Goal: Information Seeking & Learning: Learn about a topic

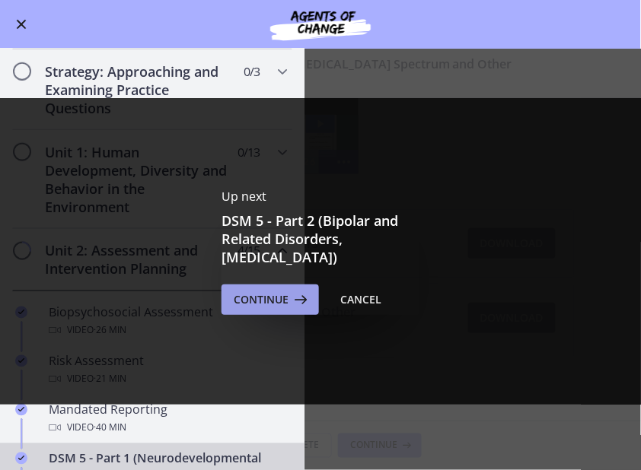
click at [272, 300] on span "Continue" at bounding box center [261, 300] width 55 height 18
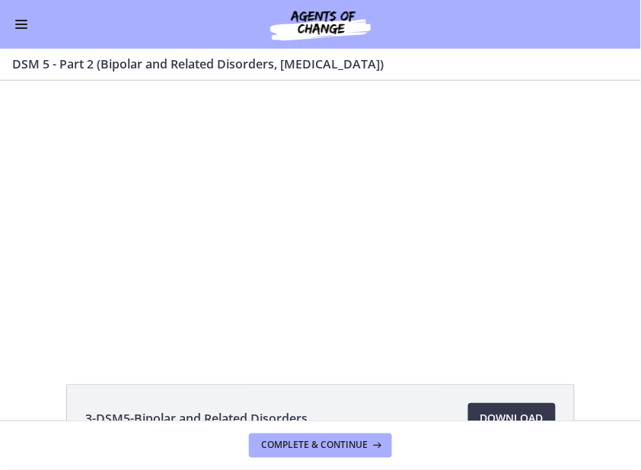
click at [21, 30] on button "Enable menu" at bounding box center [21, 24] width 18 height 18
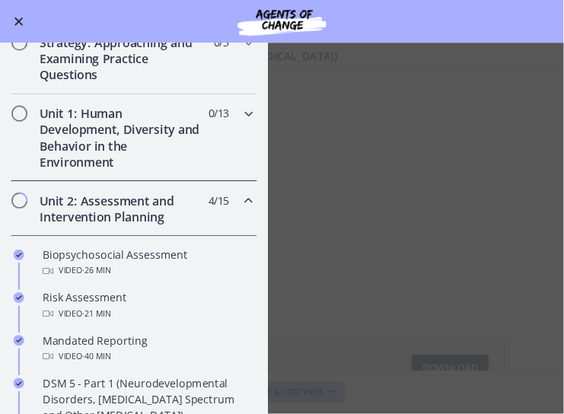
scroll to position [203, 0]
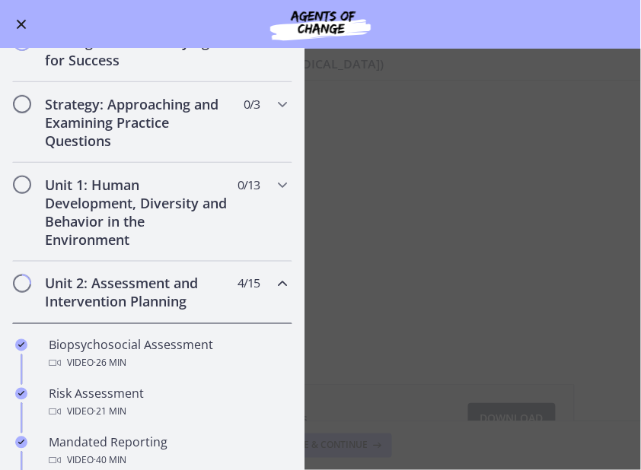
click at [24, 25] on button "Enable menu" at bounding box center [21, 24] width 18 height 18
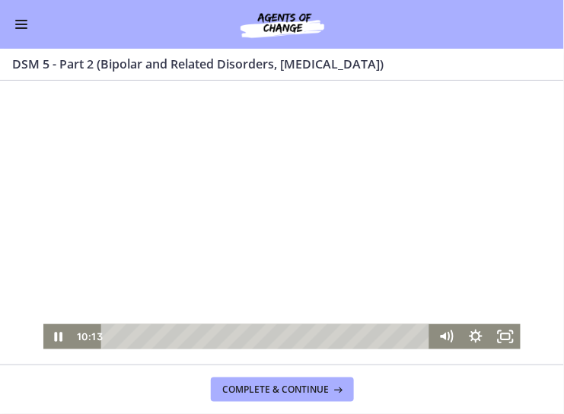
click at [181, 237] on div at bounding box center [282, 214] width 478 height 269
click at [151, 224] on div at bounding box center [282, 214] width 478 height 269
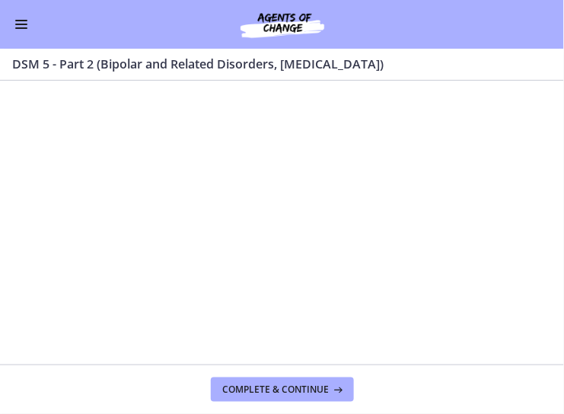
click at [151, 224] on div at bounding box center [282, 214] width 478 height 269
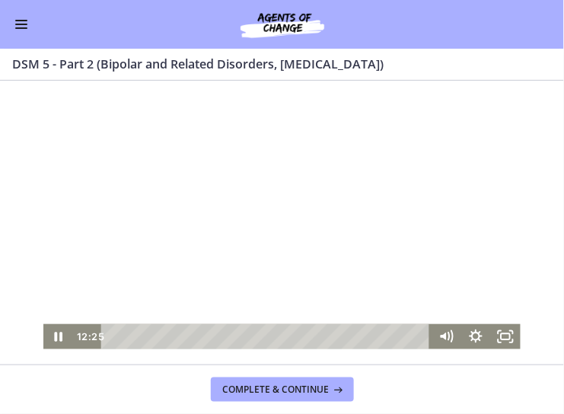
click at [127, 181] on div at bounding box center [282, 214] width 478 height 269
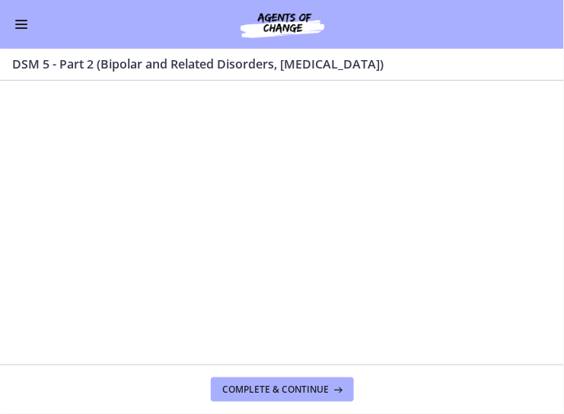
click at [21, 27] on span "Enable menu" at bounding box center [21, 28] width 12 height 2
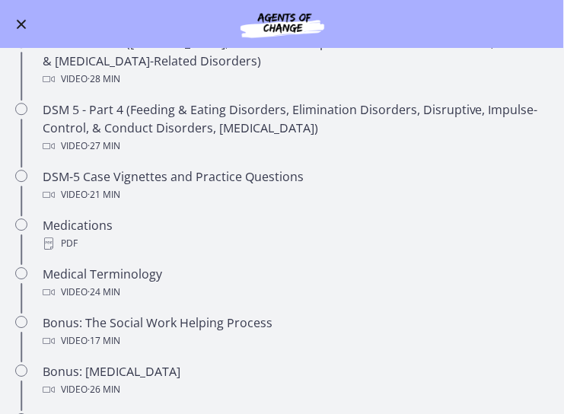
scroll to position [649, 0]
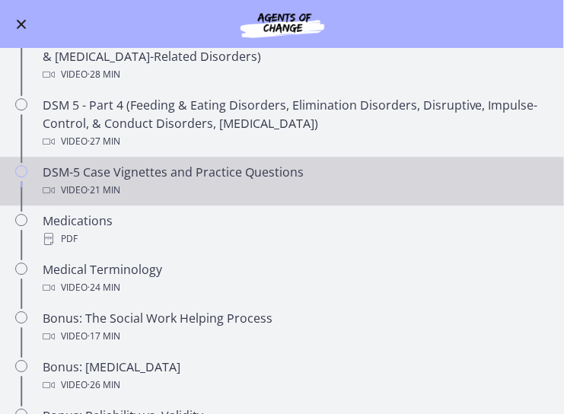
click at [173, 182] on div "Video · 21 min" at bounding box center [297, 190] width 509 height 18
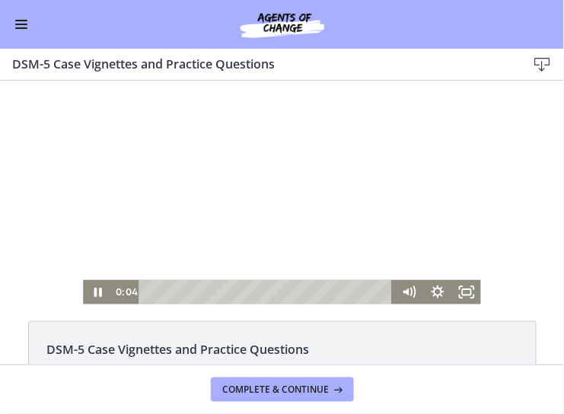
click at [333, 230] on div at bounding box center [282, 192] width 398 height 224
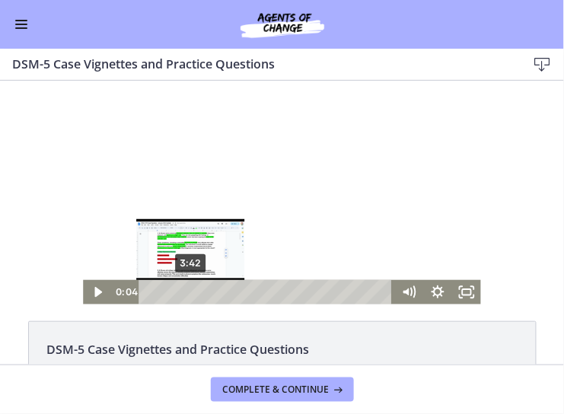
click at [191, 291] on div "3:42" at bounding box center [267, 291] width 237 height 24
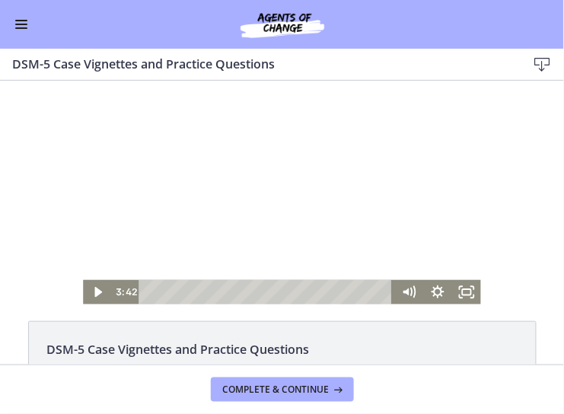
click at [215, 221] on div at bounding box center [282, 192] width 398 height 224
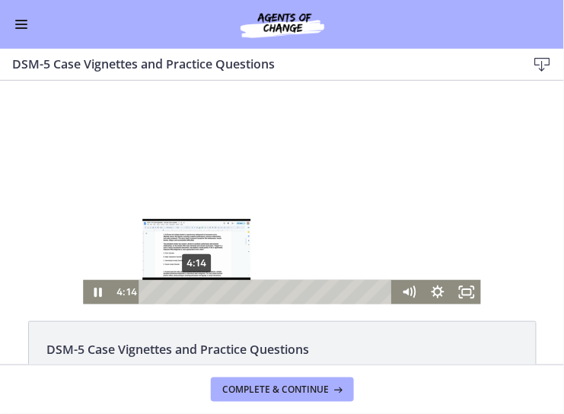
click at [197, 291] on div "4:14" at bounding box center [267, 291] width 237 height 24
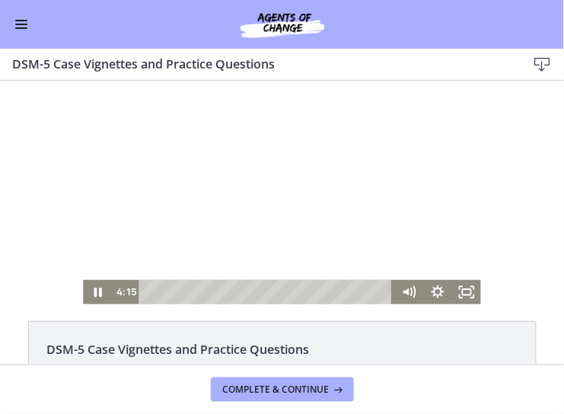
click at [319, 184] on div at bounding box center [282, 192] width 398 height 224
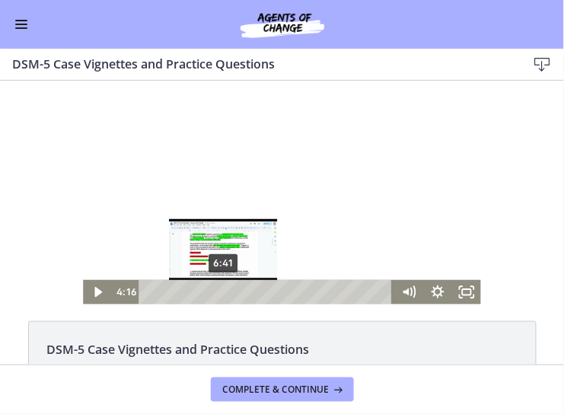
click at [224, 289] on div "6:41" at bounding box center [267, 291] width 237 height 24
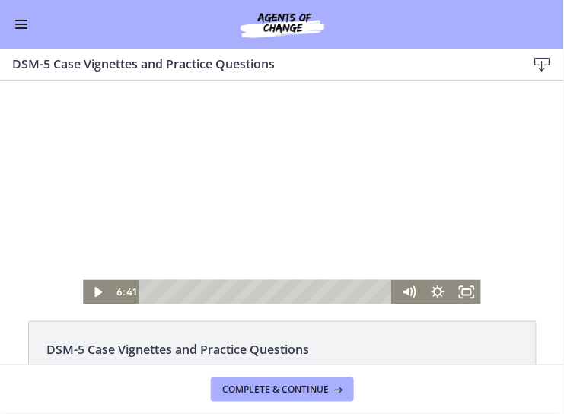
click at [301, 183] on div at bounding box center [282, 192] width 398 height 224
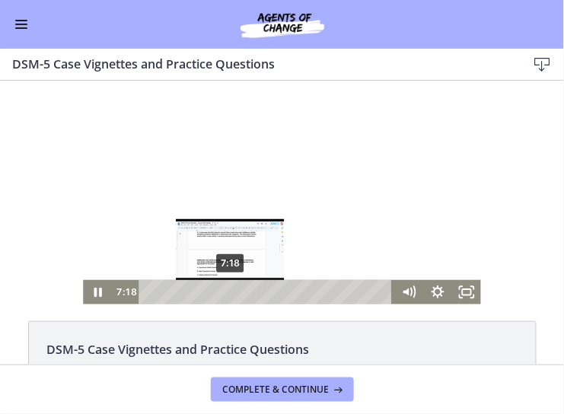
click at [231, 289] on div "7:18" at bounding box center [267, 291] width 237 height 24
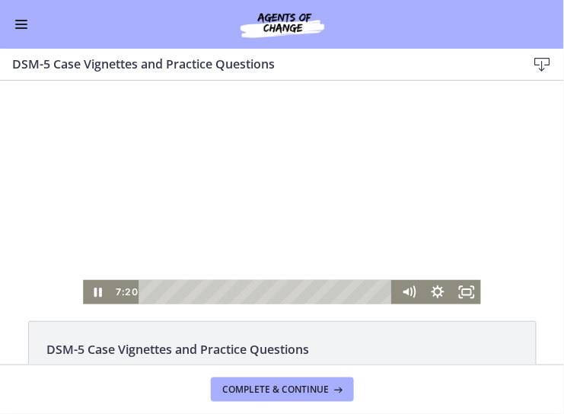
click at [295, 204] on div at bounding box center [282, 192] width 398 height 224
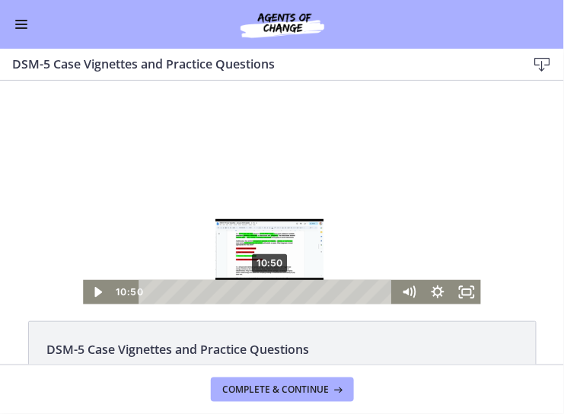
click at [271, 290] on div "10:50" at bounding box center [267, 291] width 237 height 24
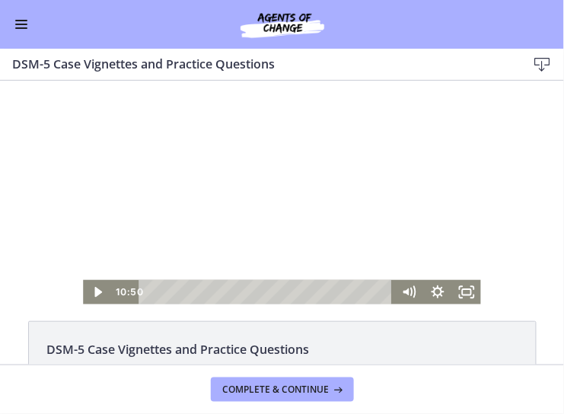
click at [314, 224] on div at bounding box center [282, 192] width 398 height 224
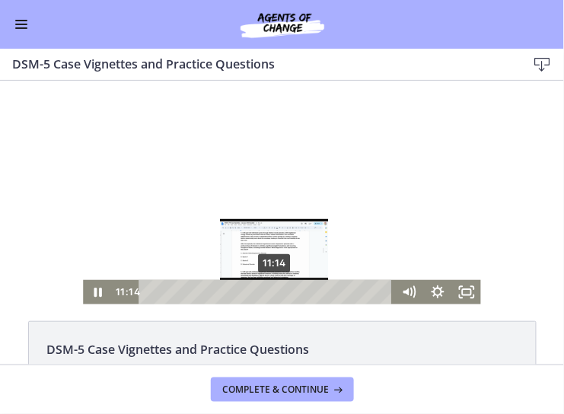
click at [275, 289] on div "11:14" at bounding box center [267, 291] width 237 height 24
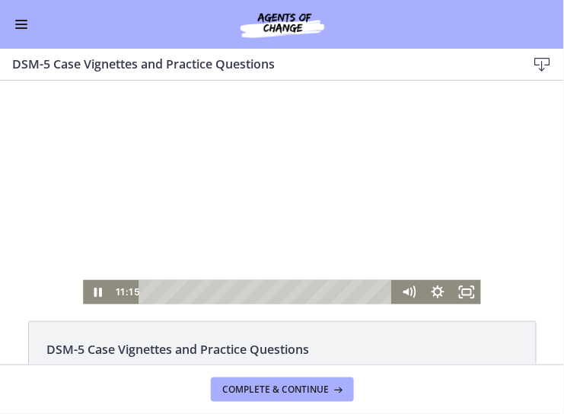
click at [279, 217] on div at bounding box center [282, 192] width 398 height 224
click at [278, 211] on div at bounding box center [282, 192] width 398 height 224
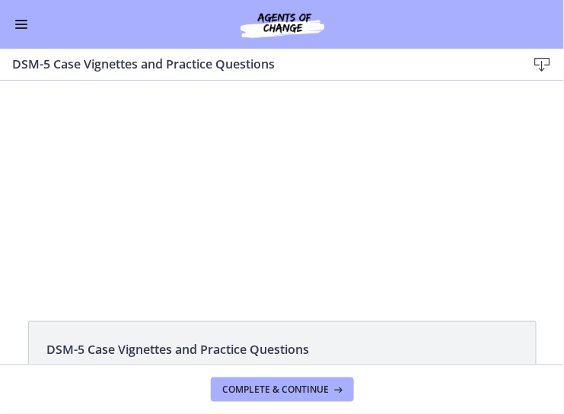
click at [337, 237] on div at bounding box center [282, 192] width 398 height 224
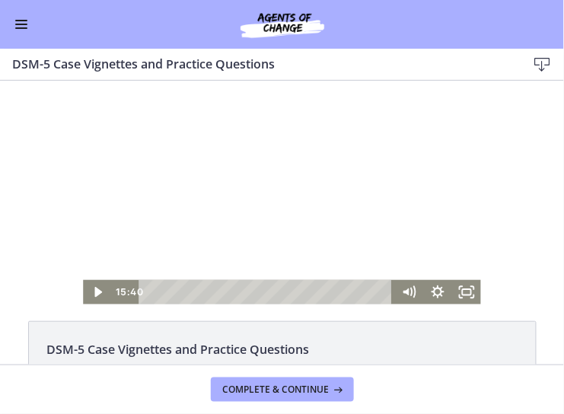
click at [337, 235] on div at bounding box center [282, 192] width 398 height 224
click at [336, 235] on div at bounding box center [282, 192] width 398 height 224
click at [369, 228] on div at bounding box center [282, 192] width 398 height 224
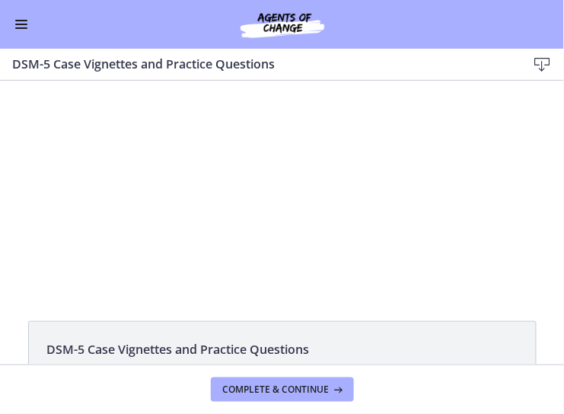
click at [369, 228] on div at bounding box center [282, 192] width 398 height 224
click at [369, 227] on div at bounding box center [282, 192] width 398 height 224
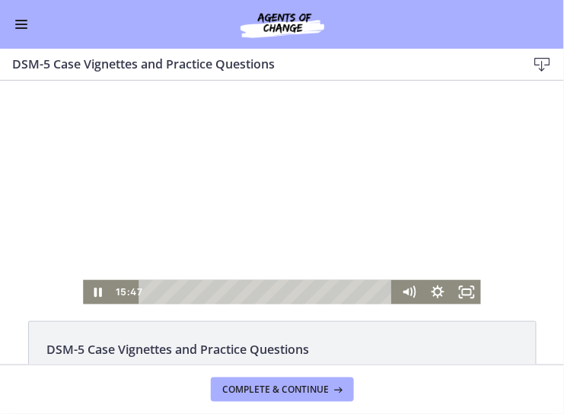
click at [369, 227] on div at bounding box center [282, 192] width 398 height 224
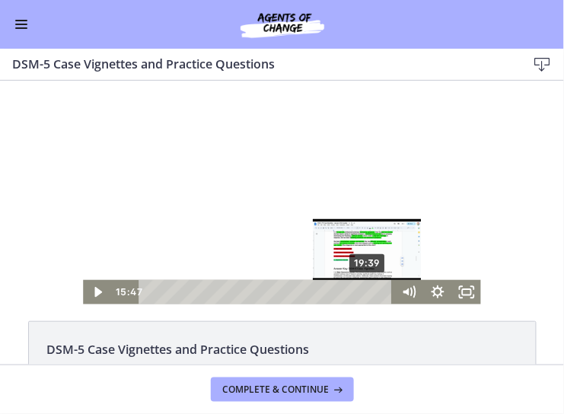
click at [370, 291] on div "19:39" at bounding box center [267, 291] width 237 height 24
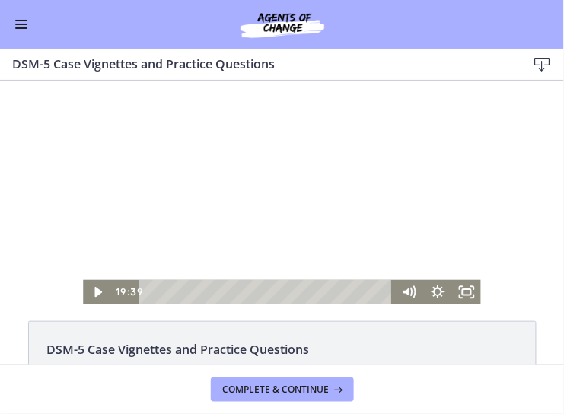
click at [339, 235] on div at bounding box center [282, 192] width 398 height 224
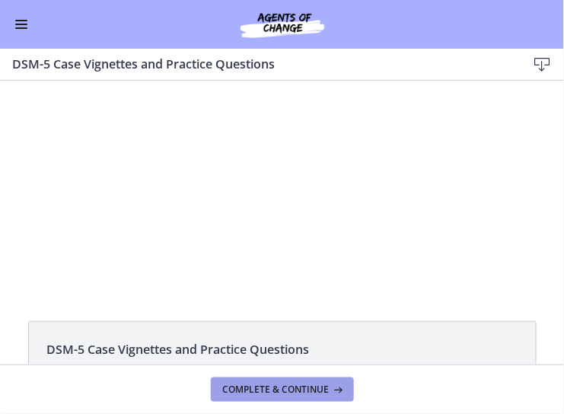
click at [321, 390] on span "Complete & continue" at bounding box center [276, 389] width 107 height 12
